Goal: Find specific page/section: Find specific page/section

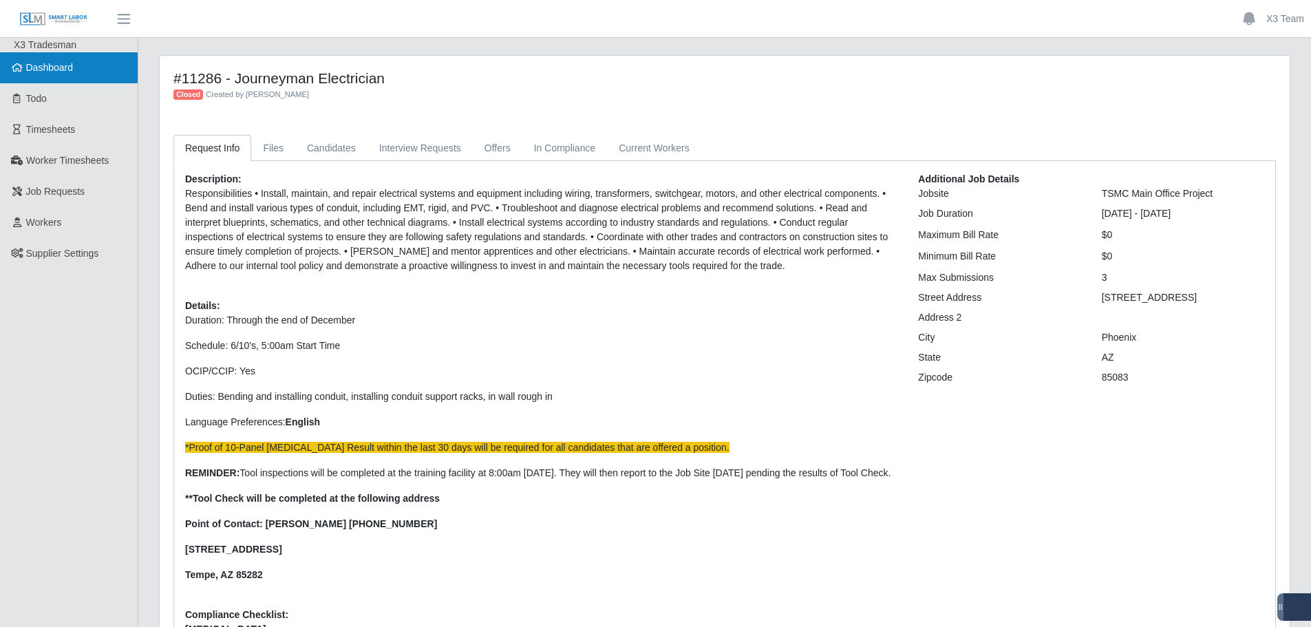
click at [64, 73] on span "Dashboard" at bounding box center [49, 67] width 47 height 11
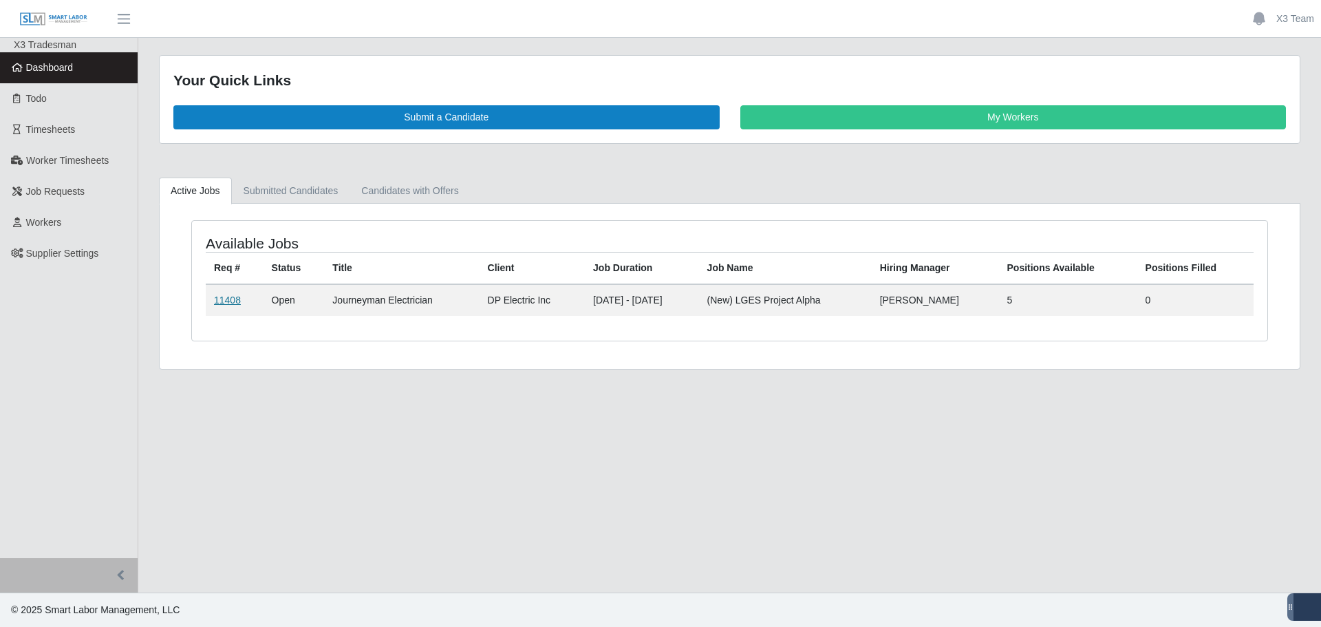
click at [227, 303] on link "11408" at bounding box center [227, 300] width 27 height 11
